Goal: Check status: Check status

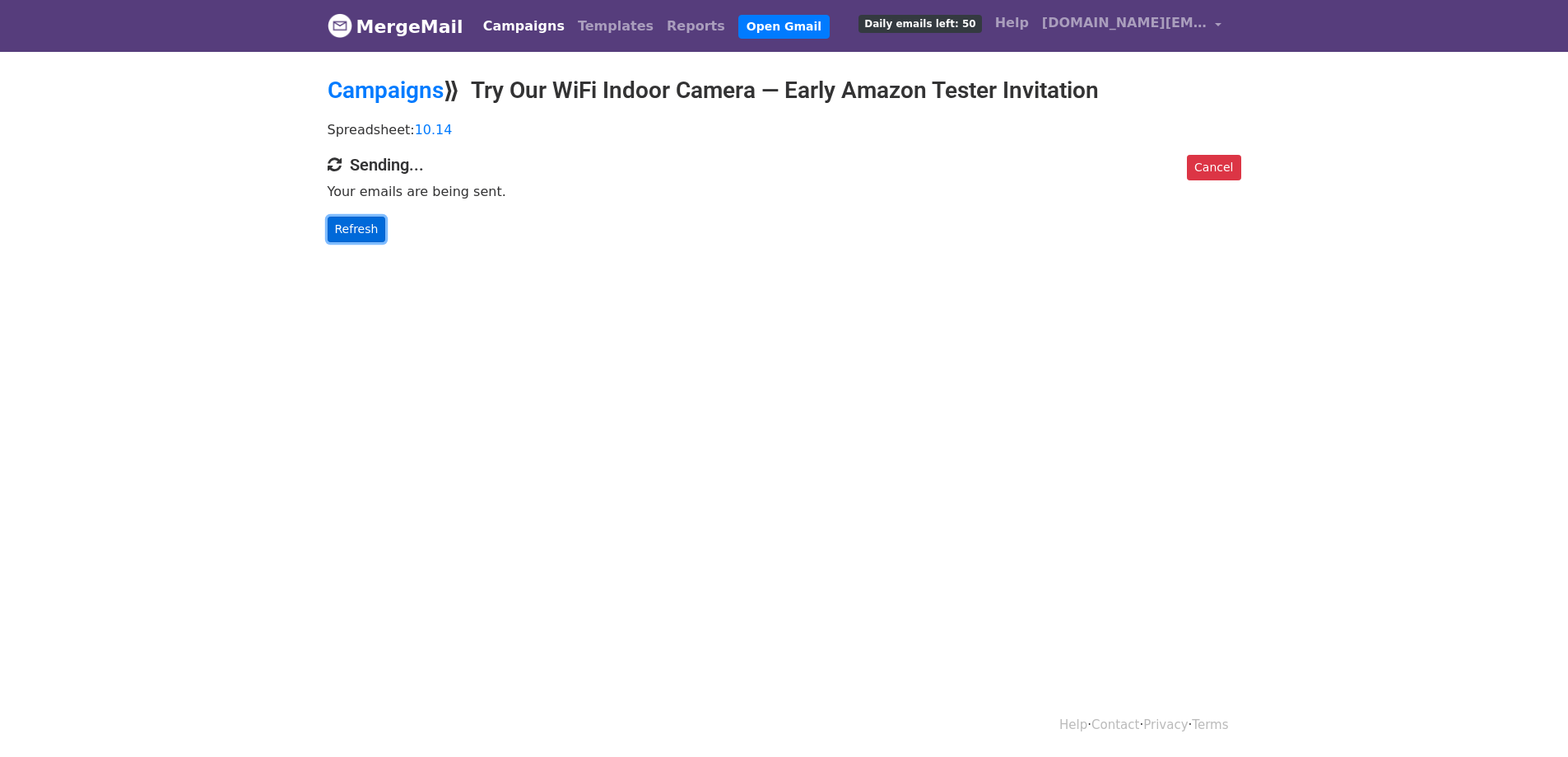
click at [351, 232] on link "Refresh" at bounding box center [356, 230] width 58 height 26
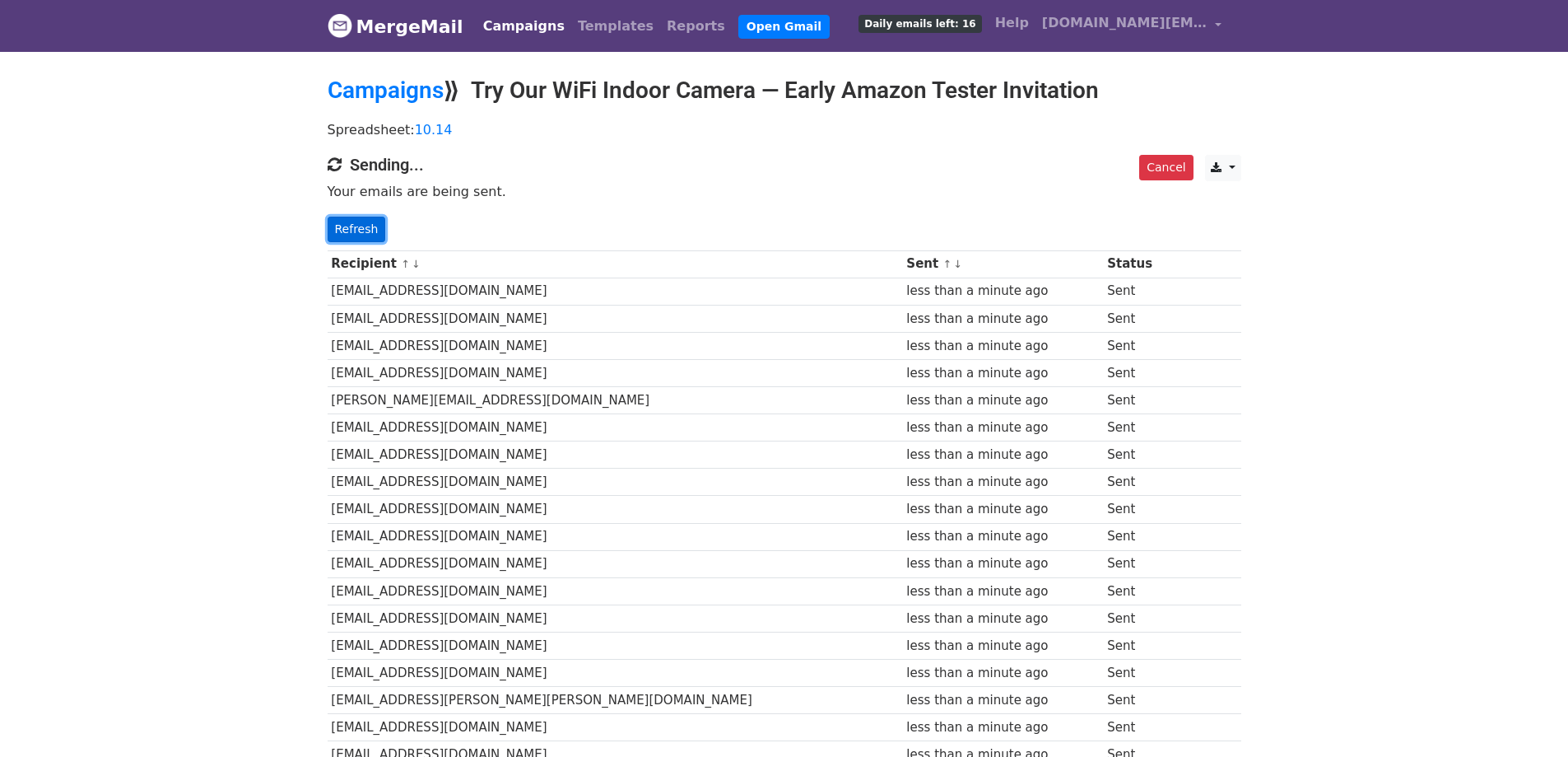
click at [334, 228] on link "Refresh" at bounding box center [356, 230] width 58 height 26
